Goal: Communication & Community: Answer question/provide support

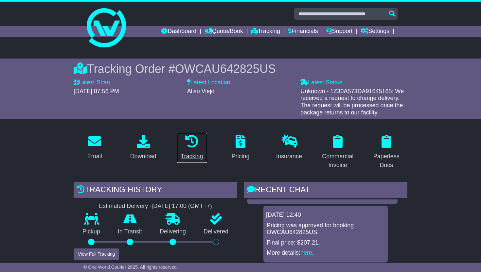
click at [197, 145] on icon at bounding box center [191, 141] width 13 height 13
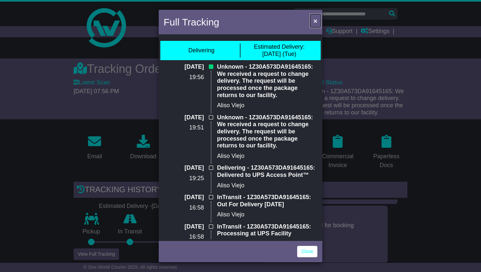
click at [319, 22] on button "×" at bounding box center [315, 20] width 10 height 13
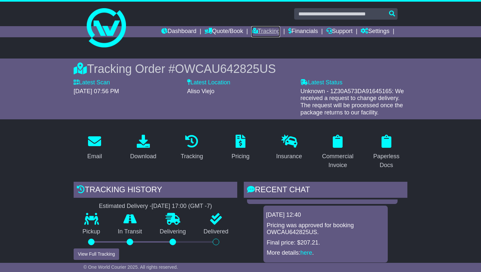
click at [263, 30] on link "Tracking" at bounding box center [265, 31] width 29 height 11
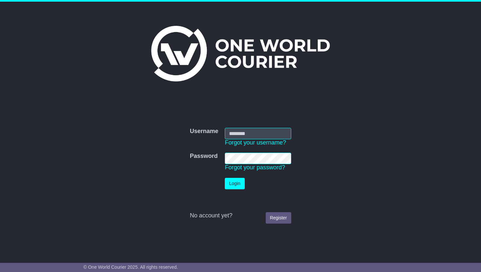
type input "**********"
click at [229, 186] on button "Login" at bounding box center [235, 183] width 20 height 11
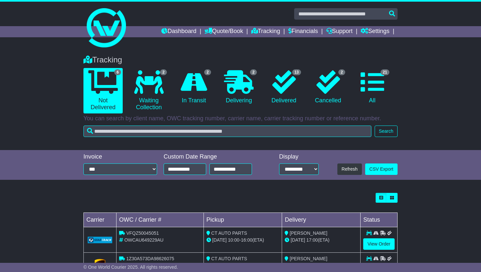
scroll to position [124, 0]
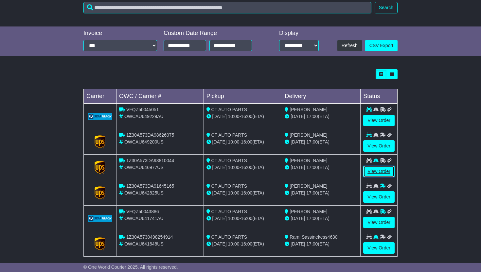
click at [381, 175] on link "View Order" at bounding box center [378, 171] width 31 height 11
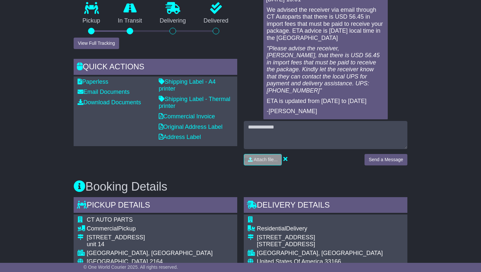
scroll to position [211, 0]
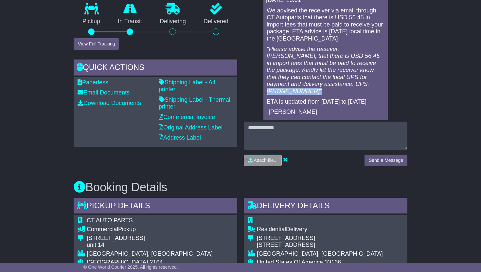
drag, startPoint x: 315, startPoint y: 76, endPoint x: 267, endPoint y: 78, distance: 48.5
click at [267, 78] on div "We advised the receiver via email through CT Autoparts that there is USD 56.45 …" at bounding box center [325, 61] width 119 height 109
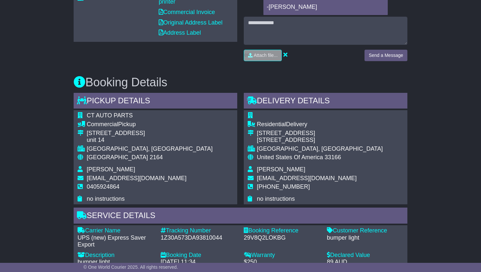
scroll to position [343, 0]
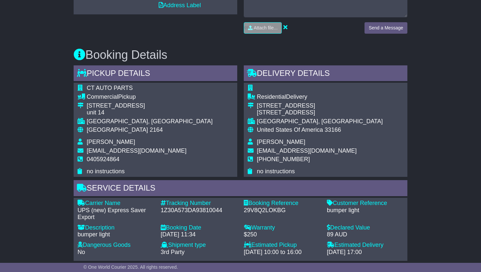
drag, startPoint x: 305, startPoint y: 149, endPoint x: 257, endPoint y: 149, distance: 48.1
click at [257, 156] on td "[PHONE_NUMBER]" at bounding box center [320, 162] width 126 height 12
copy span "[PHONE_NUMBER]"
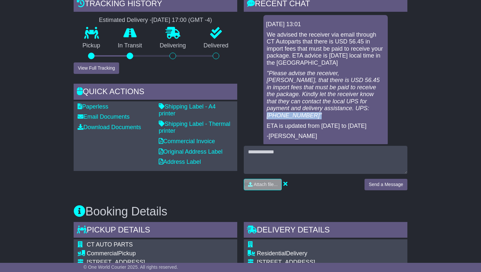
scroll to position [200, 0]
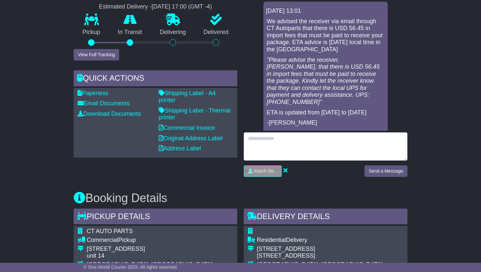
click at [292, 141] on textarea at bounding box center [326, 147] width 164 height 28
paste textarea "**********"
type textarea "**********"
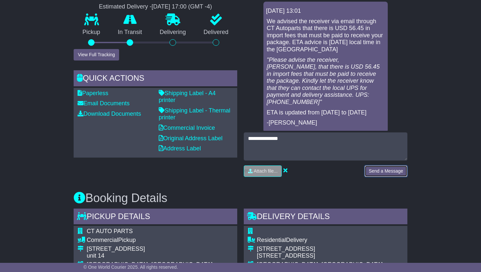
click at [391, 166] on button "Send a Message" at bounding box center [386, 171] width 43 height 11
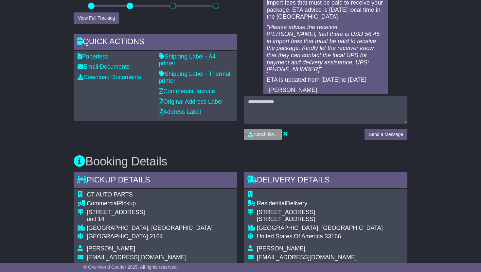
scroll to position [363, 0]
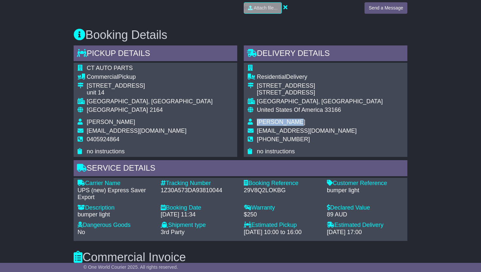
drag, startPoint x: 257, startPoint y: 120, endPoint x: 291, endPoint y: 122, distance: 33.4
click at [291, 122] on td "[PERSON_NAME]" at bounding box center [320, 123] width 126 height 9
copy span "[PERSON_NAME]"
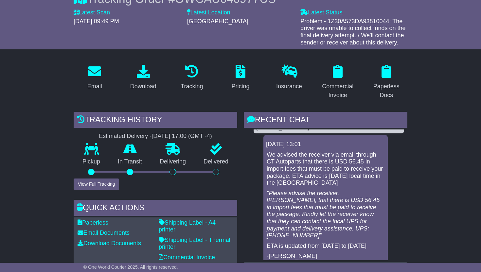
scroll to position [143, 0]
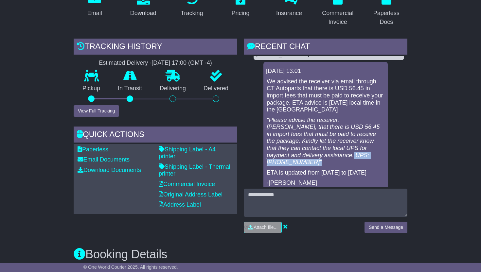
drag, startPoint x: 268, startPoint y: 154, endPoint x: 334, endPoint y: 157, distance: 66.9
click at [334, 157] on p ""Please advise the receiver, [PERSON_NAME], that there is USD 56.45 in import f…" at bounding box center [326, 141] width 118 height 49
copy em "UPS: [PHONE_NUMBER]""
